Goal: Information Seeking & Learning: Learn about a topic

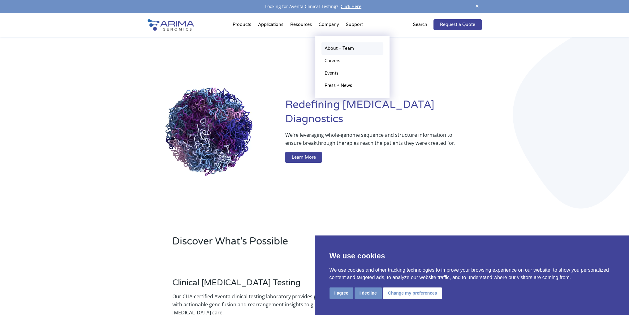
click at [332, 50] on link "About + Team" at bounding box center [352, 48] width 62 height 12
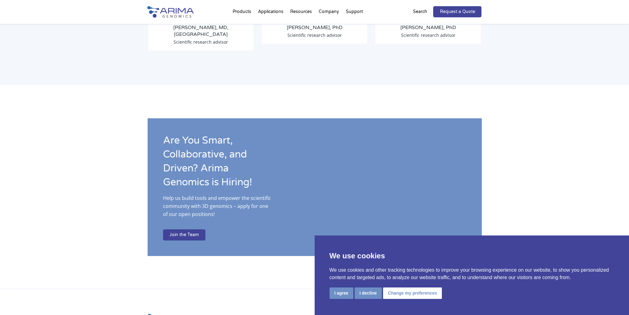
scroll to position [859, 0]
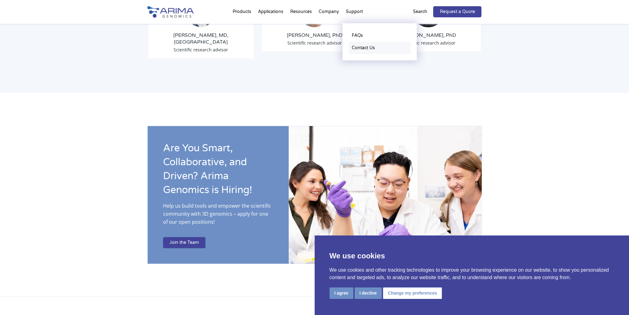
click at [358, 46] on link "Contact Us" at bounding box center [380, 48] width 62 height 12
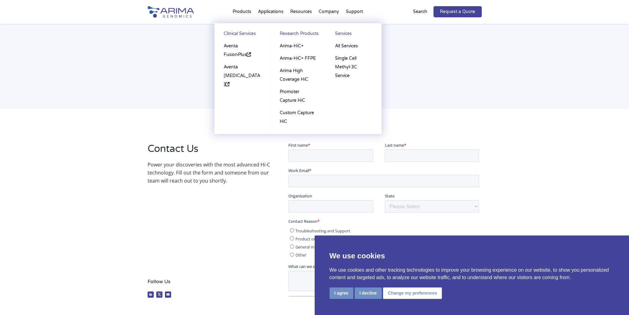
click at [243, 13] on li "Products Clinical Services Aventa FusionPlus Aventa Lymphoma Research Products …" at bounding box center [241, 12] width 25 height 21
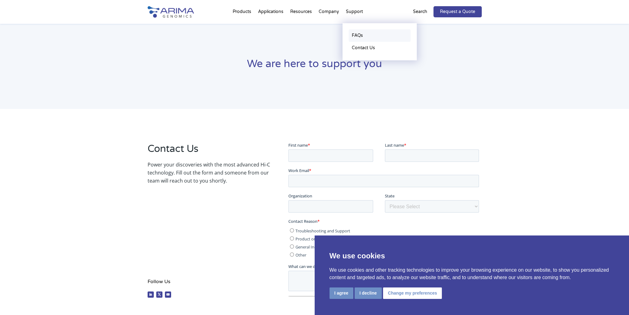
click at [358, 33] on link "FAQs" at bounding box center [380, 35] width 62 height 12
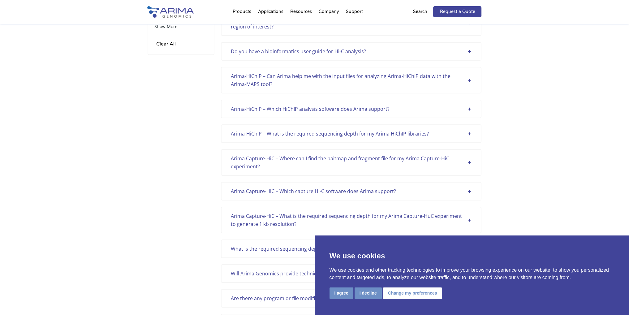
scroll to position [100, 0]
click at [471, 105] on div "Arima-HiChIP – Which HiChIP analysis software does Arima support?" at bounding box center [351, 108] width 241 height 8
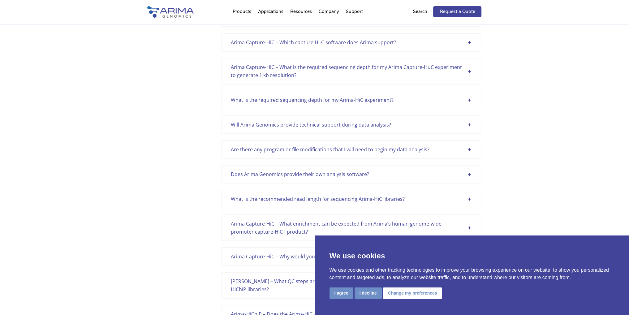
scroll to position [324, 0]
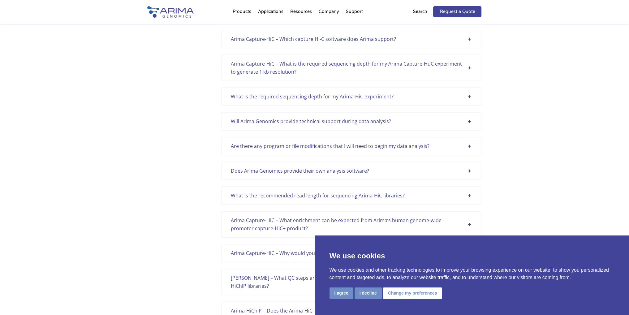
click at [469, 101] on div "What is the required sequencing depth for my Arima-HiC experiment?" at bounding box center [351, 96] width 241 height 8
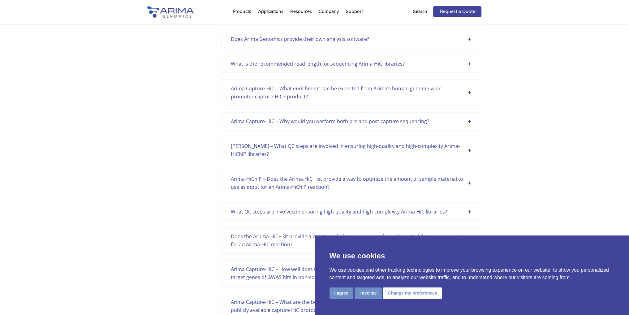
scroll to position [498, 0]
click at [471, 152] on div "Arima HiChI – What QC steps are involved in ensuring high-quality and high-comp…" at bounding box center [351, 148] width 241 height 16
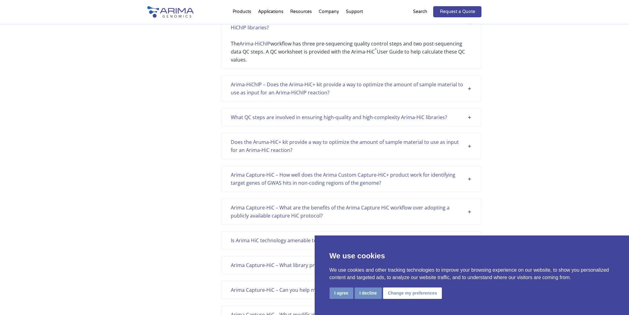
scroll to position [622, 0]
